Goal: Connect with others: Connect with others

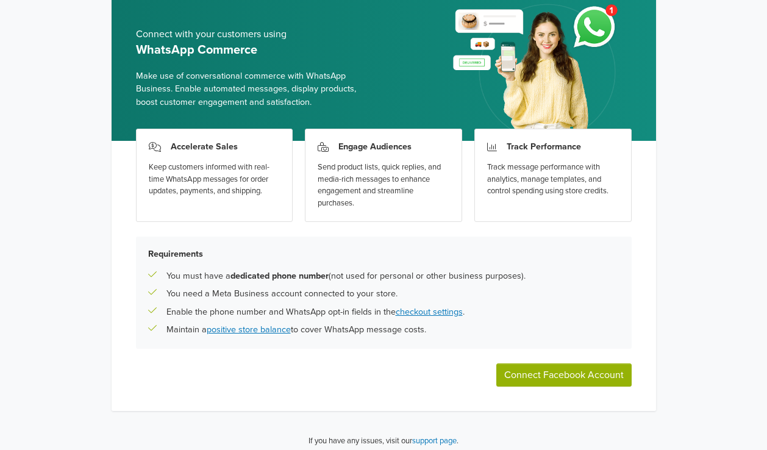
scroll to position [67, 0]
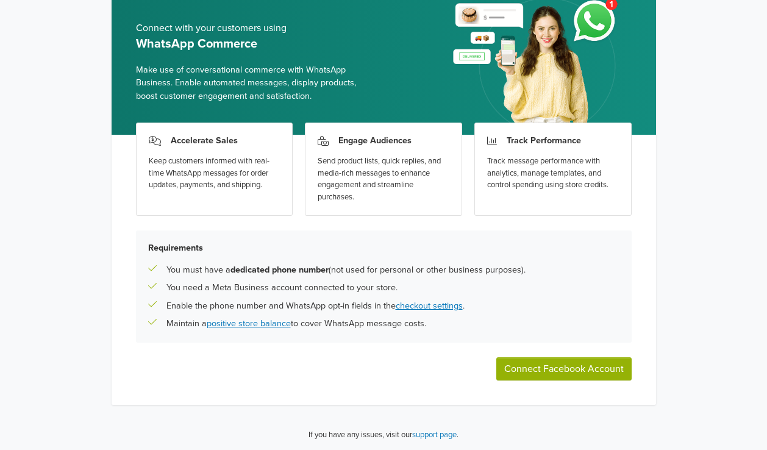
click at [543, 372] on button "Connect Facebook Account" at bounding box center [563, 368] width 135 height 23
click at [569, 372] on button "Connect Facebook Account" at bounding box center [563, 368] width 135 height 23
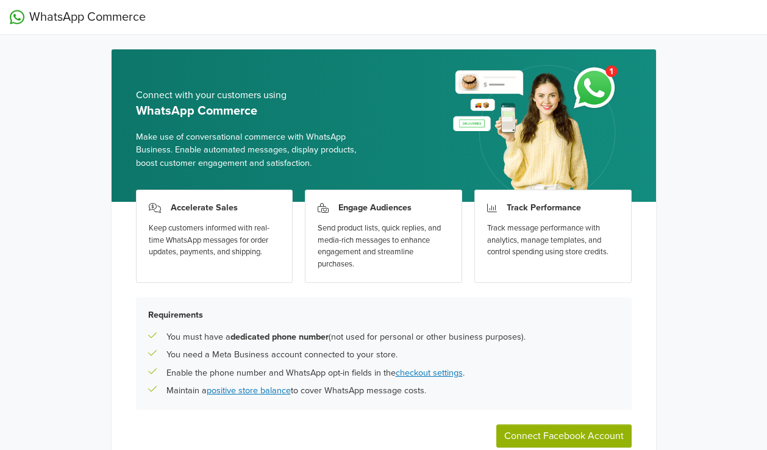
scroll to position [0, 0]
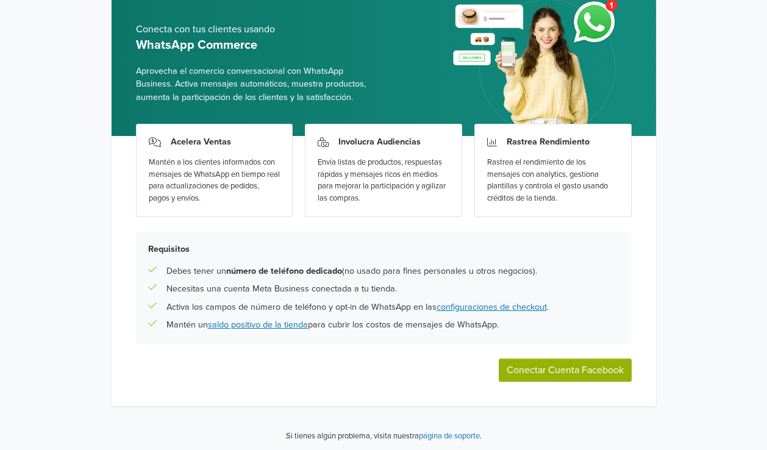
scroll to position [67, 0]
